Goal: Task Accomplishment & Management: Manage account settings

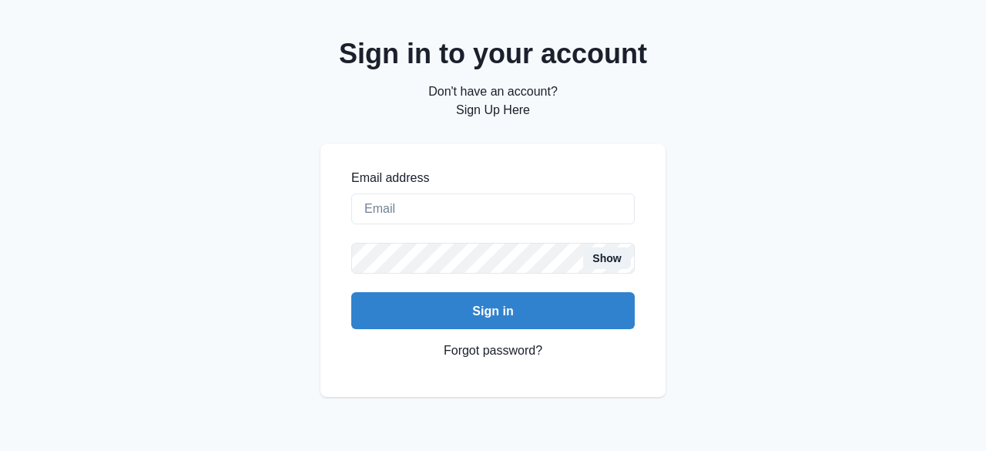
type input "[PERSON_NAME][EMAIL_ADDRESS][PERSON_NAME][DOMAIN_NAME]"
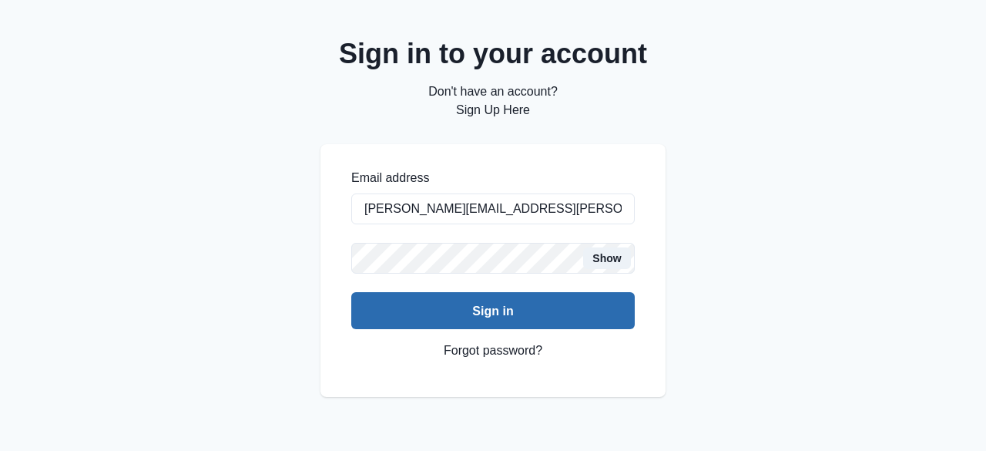
click at [495, 313] on button "Sign in" at bounding box center [493, 310] width 284 height 37
click at [492, 302] on button "Sign in" at bounding box center [493, 310] width 284 height 37
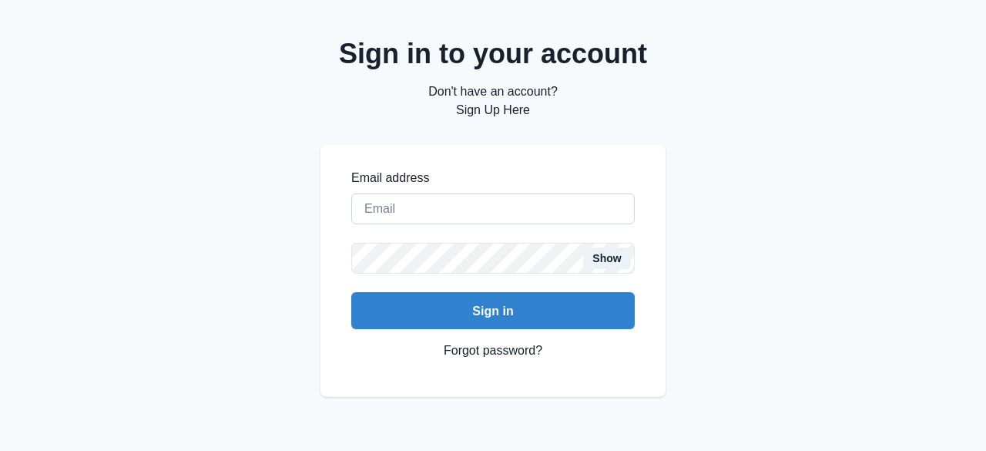
click at [364, 209] on input "Email address" at bounding box center [493, 208] width 284 height 31
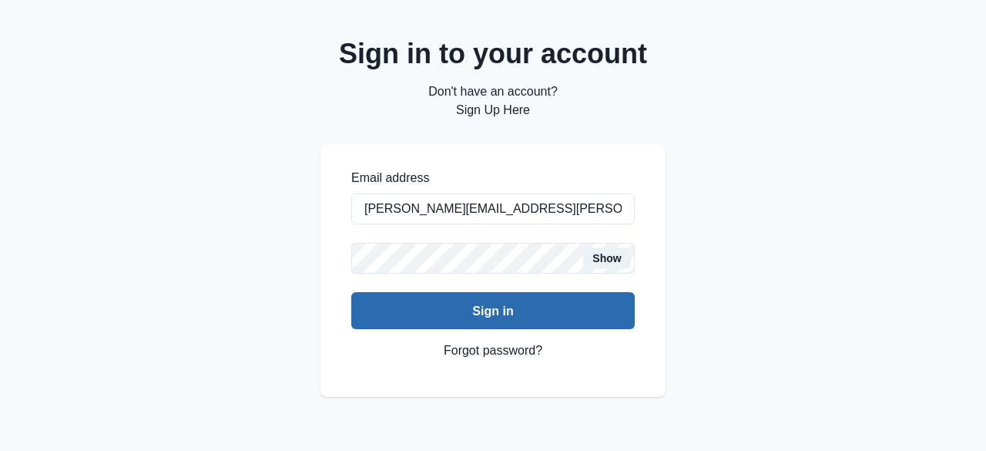
click at [482, 303] on button "Sign in" at bounding box center [493, 310] width 284 height 37
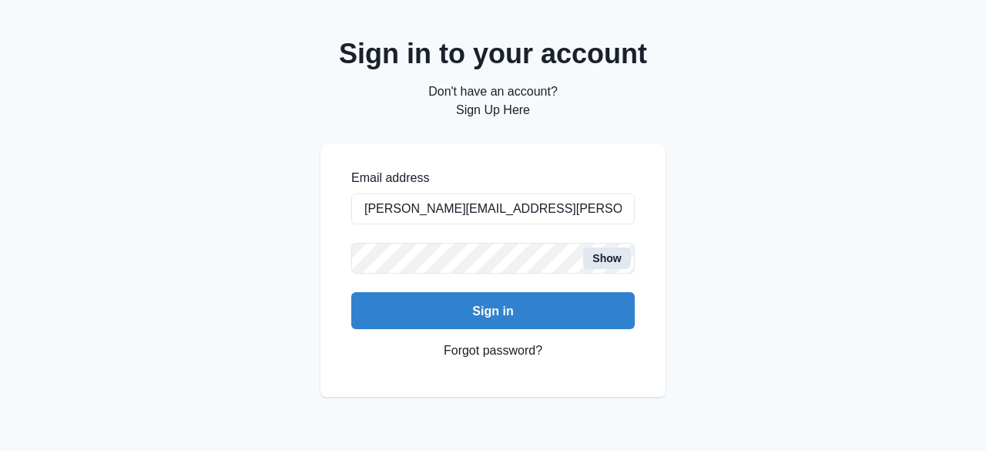
click at [614, 260] on button "Show" at bounding box center [606, 258] width 47 height 22
click at [438, 204] on input "[PERSON_NAME][EMAIL_ADDRESS][PERSON_NAME][DOMAIN_NAME]" at bounding box center [493, 208] width 284 height 31
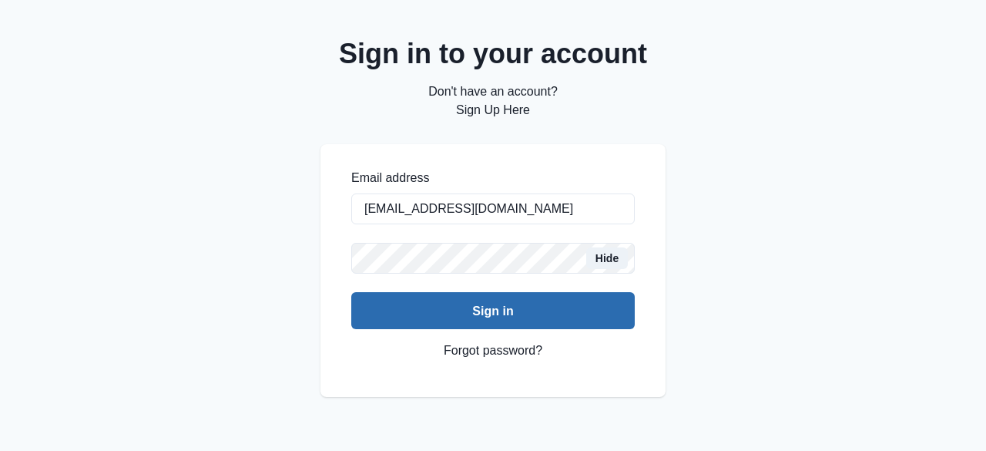
type input "[EMAIL_ADDRESS][DOMAIN_NAME]"
click at [468, 309] on button "Sign in" at bounding box center [493, 310] width 284 height 37
click at [482, 307] on button "Sign in" at bounding box center [493, 310] width 284 height 37
